Goal: Information Seeking & Learning: Find specific fact

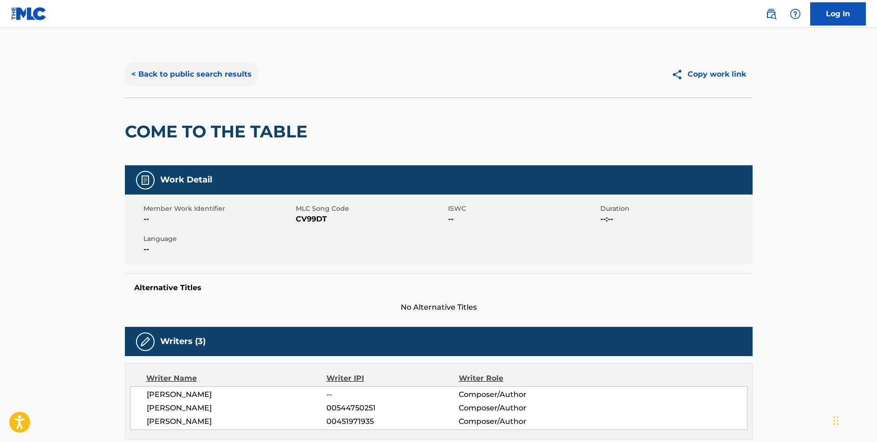
click at [200, 69] on button "< Back to public search results" at bounding box center [191, 74] width 133 height 23
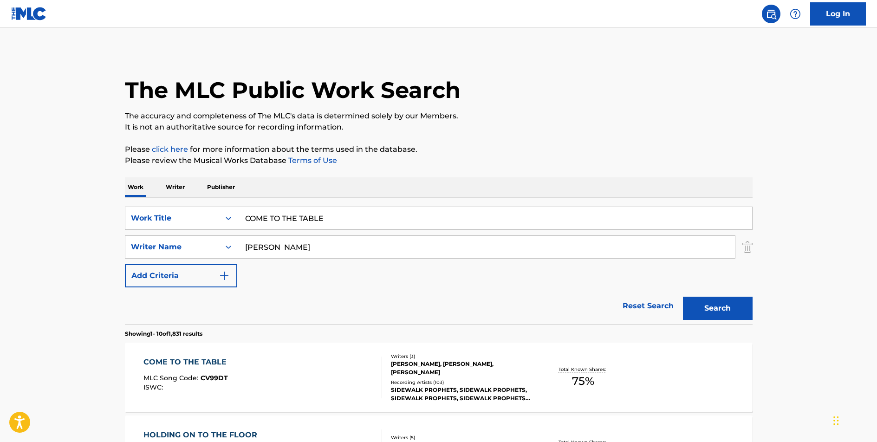
click at [298, 217] on input "COME TO THE TABLE" at bounding box center [494, 218] width 515 height 22
type input "WHAT WAS I MADE FOR"
type input "EILISH"
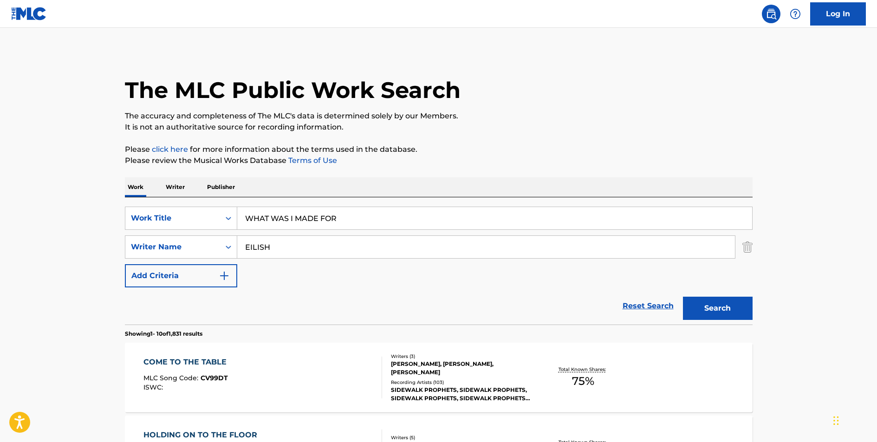
click at [683, 297] on button "Search" at bounding box center [718, 308] width 70 height 23
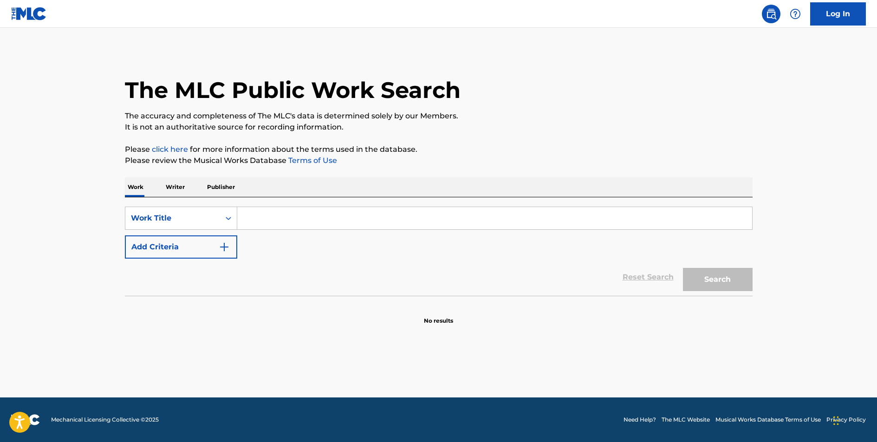
click at [264, 217] on input "Search Form" at bounding box center [494, 218] width 515 height 22
type input "WHAT WAS I MADE FOR"
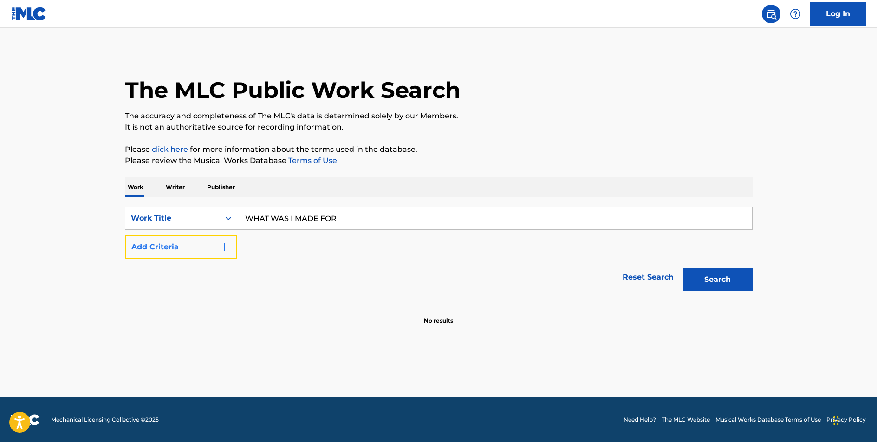
click at [217, 242] on button "Add Criteria" at bounding box center [181, 246] width 112 height 23
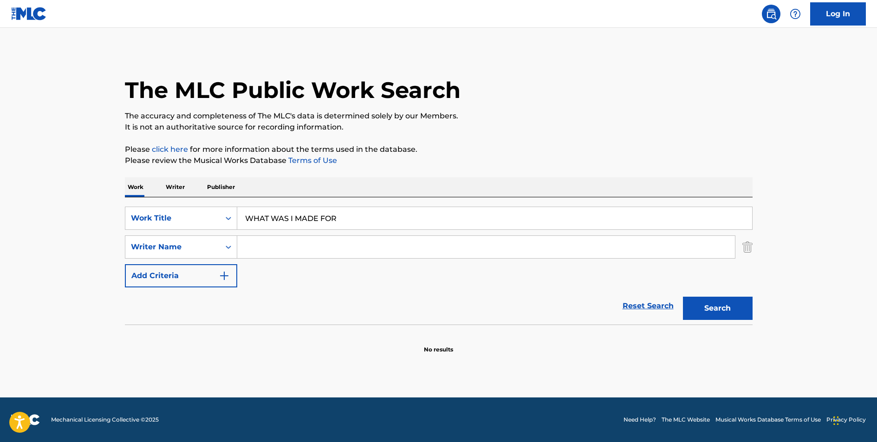
click at [273, 250] on input "Search Form" at bounding box center [486, 247] width 498 height 22
click at [683, 297] on button "Search" at bounding box center [718, 308] width 70 height 23
drag, startPoint x: 275, startPoint y: 248, endPoint x: 236, endPoint y: 247, distance: 39.5
click at [236, 247] on div "SearchWithCriteria6d3595de-9362-4ae8-95c6-2f03aa1290d4 Writer Name [PERSON_NAME]" at bounding box center [439, 246] width 628 height 23
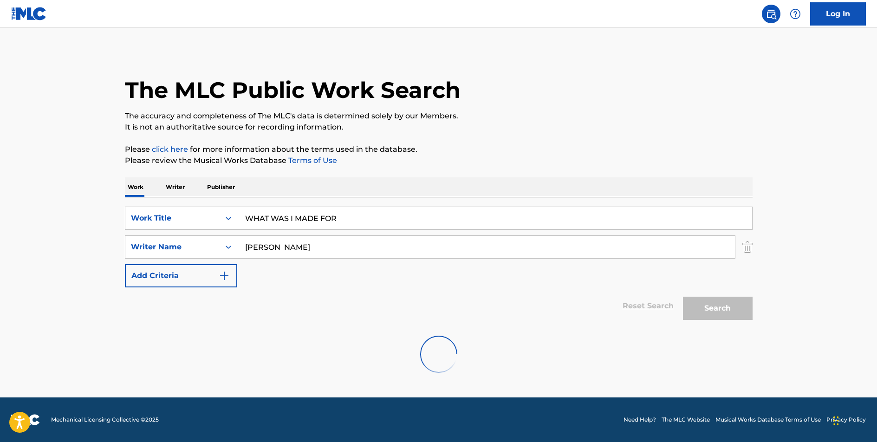
type input "[PERSON_NAME]"
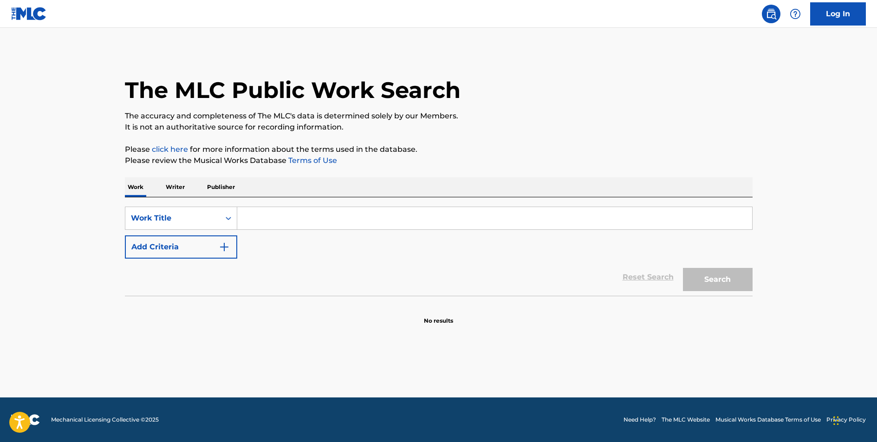
click at [302, 215] on input "Search Form" at bounding box center [494, 218] width 515 height 22
type input "WHAT WAS I MADE FOR"
click at [706, 278] on button "Search" at bounding box center [718, 279] width 70 height 23
click at [225, 216] on icon "Search Form" at bounding box center [228, 218] width 9 height 9
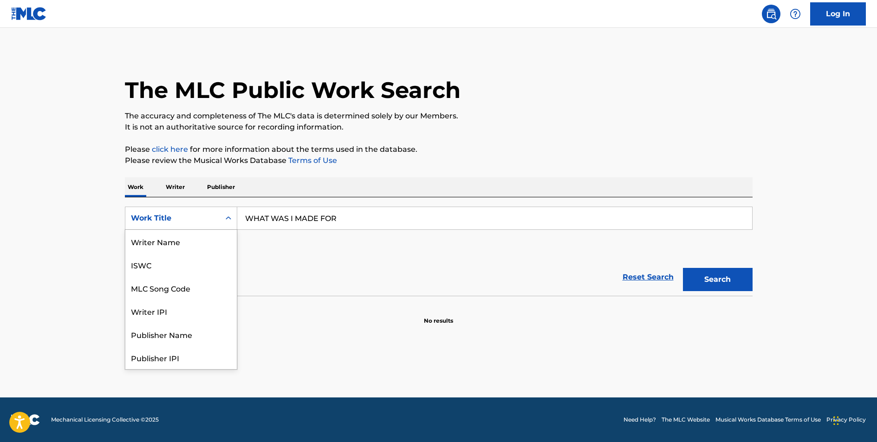
scroll to position [46, 0]
click at [211, 241] on div "MLC Song Code" at bounding box center [180, 241] width 111 height 23
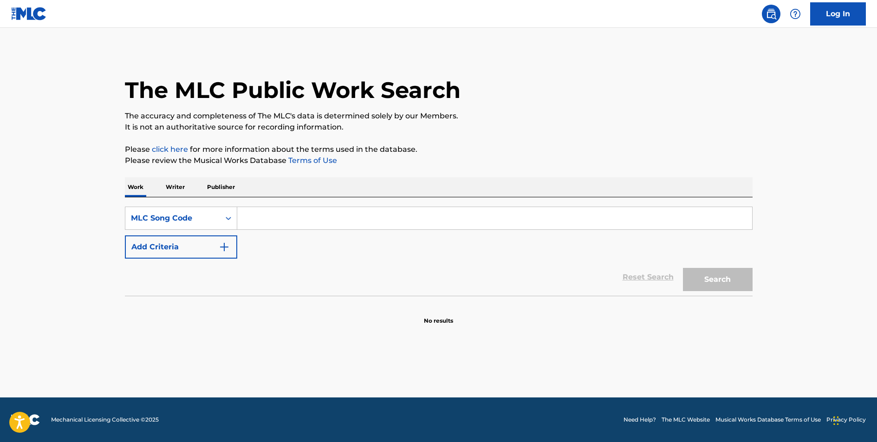
click at [325, 218] on input "Search Form" at bounding box center [494, 218] width 515 height 22
paste input "WD0HYP"
type input "WD0HYP"
click at [730, 286] on button "Search" at bounding box center [718, 279] width 70 height 23
click at [287, 220] on input "Search Form" at bounding box center [494, 218] width 515 height 22
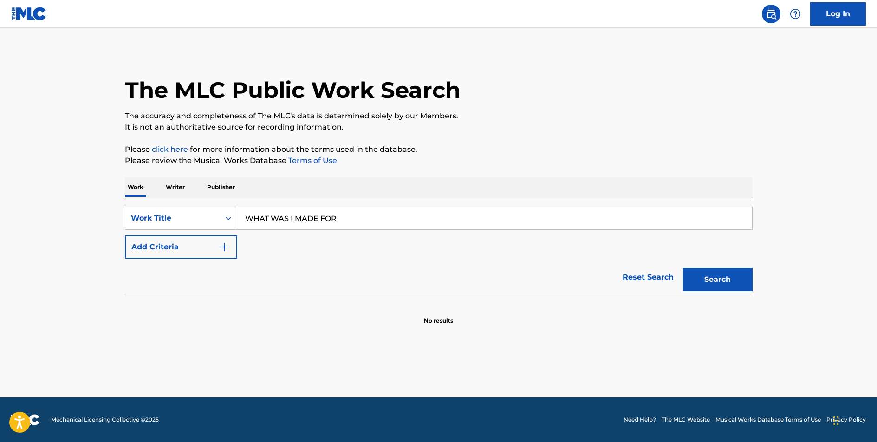
type input "WHAT WAS I MADE FOR"
click at [683, 268] on button "Search" at bounding box center [718, 279] width 70 height 23
click at [718, 282] on button "Search" at bounding box center [718, 279] width 70 height 23
